Goal: Transaction & Acquisition: Purchase product/service

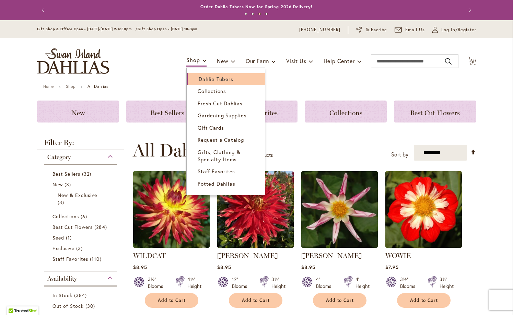
click at [196, 78] on link "Dahlia Tubers" at bounding box center [226, 79] width 78 height 12
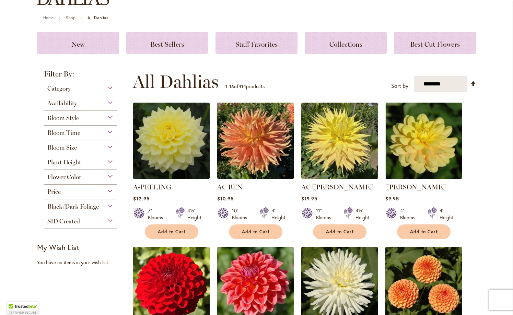
scroll to position [70, 0]
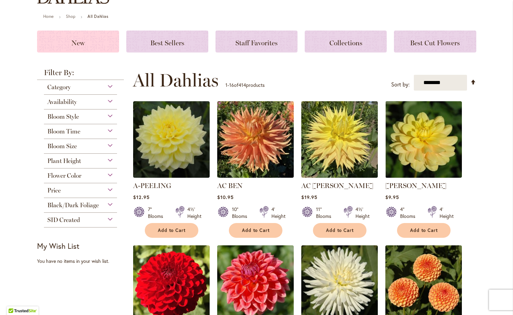
click at [85, 44] on h3 "New" at bounding box center [78, 42] width 66 height 8
